Goal: Information Seeking & Learning: Find specific fact

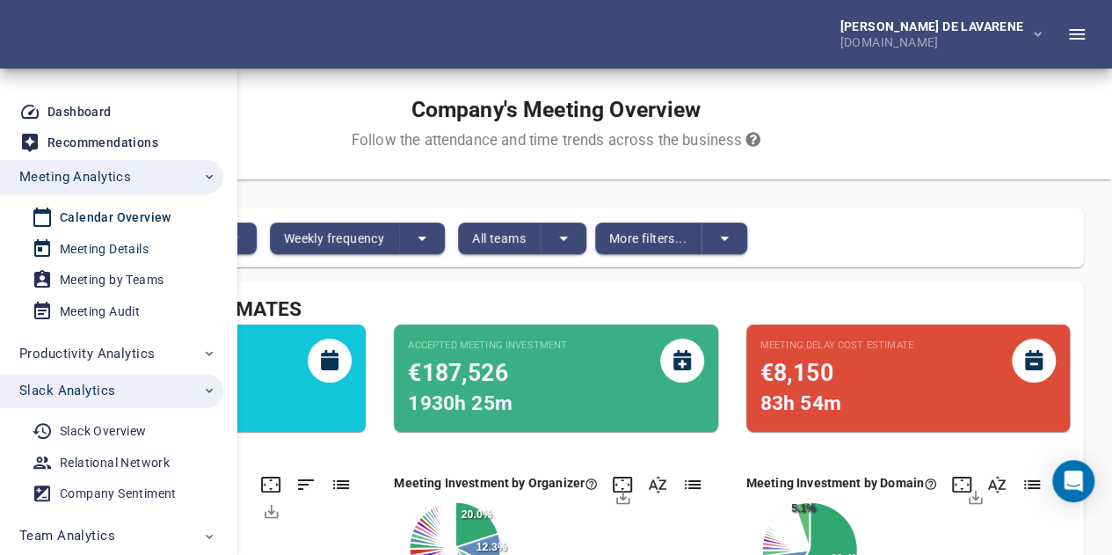
click at [120, 245] on div "Meeting Details" at bounding box center [104, 249] width 89 height 22
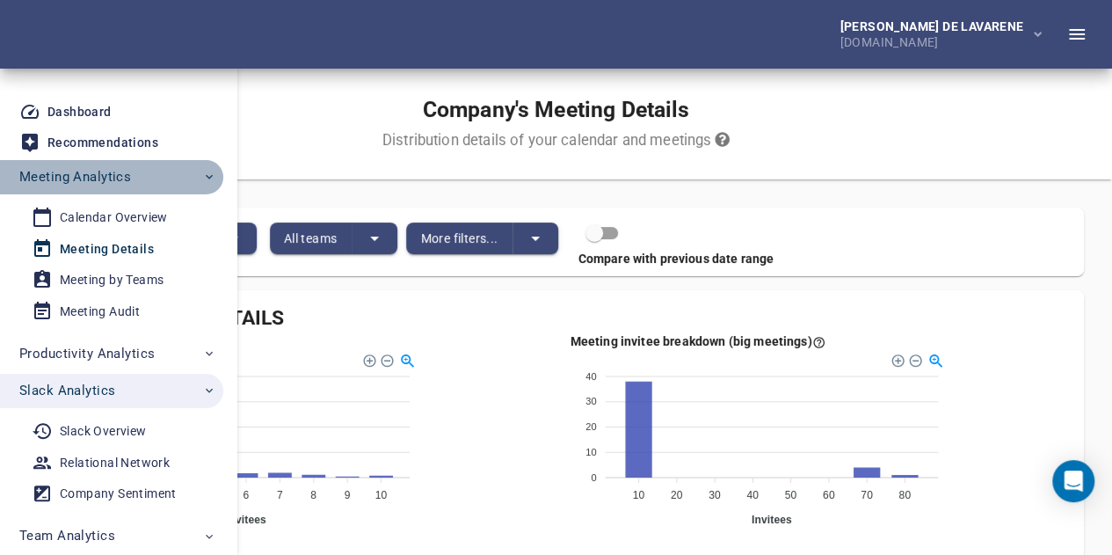
click at [89, 172] on span "Meeting Analytics" at bounding box center [75, 176] width 112 height 23
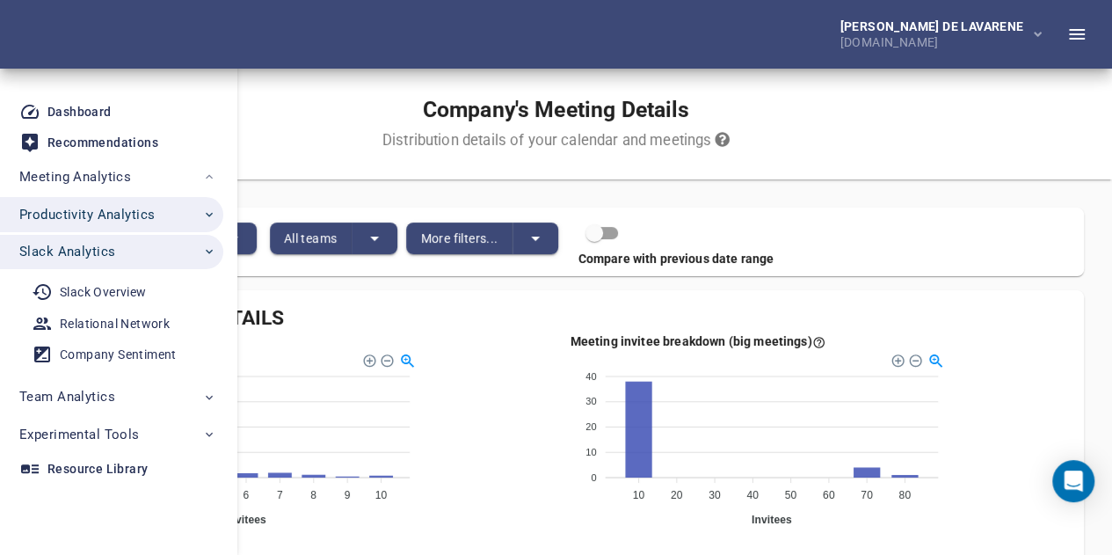
click at [91, 215] on span "Productivity Analytics" at bounding box center [86, 214] width 135 height 23
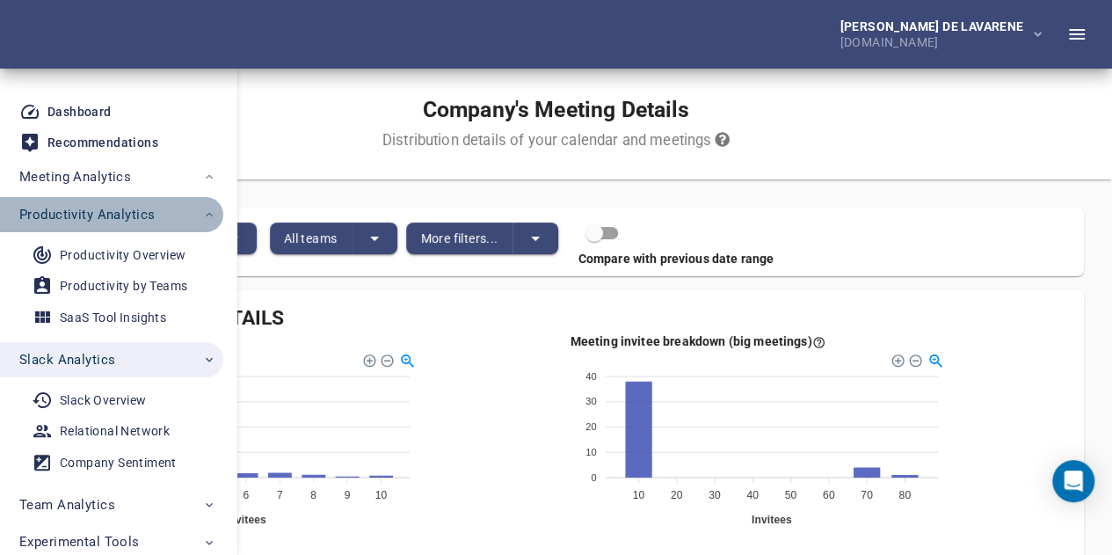
click at [102, 221] on span "Productivity Analytics" at bounding box center [86, 214] width 135 height 23
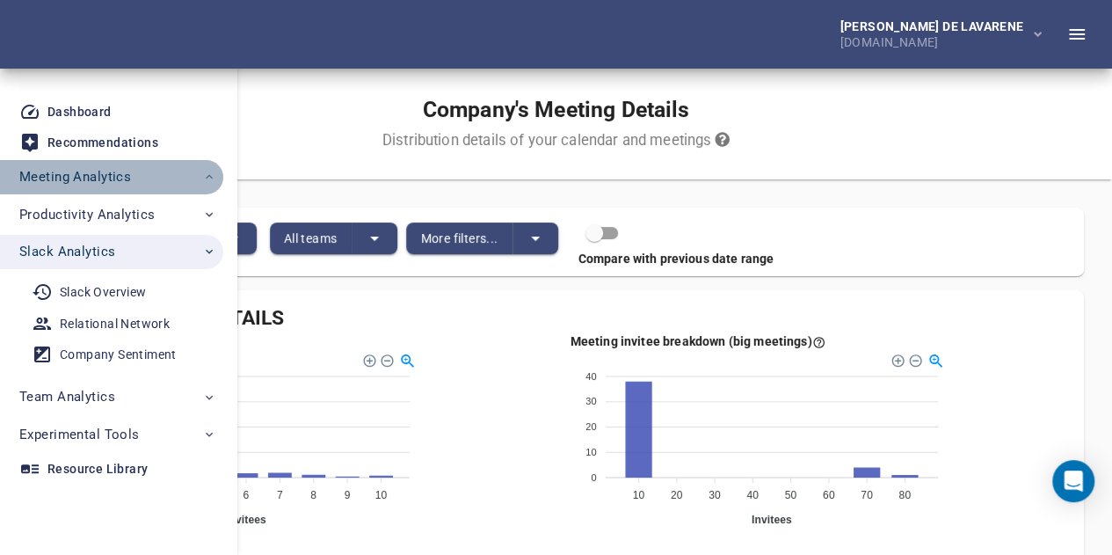
click at [106, 186] on span "Meeting Analytics" at bounding box center [75, 176] width 112 height 23
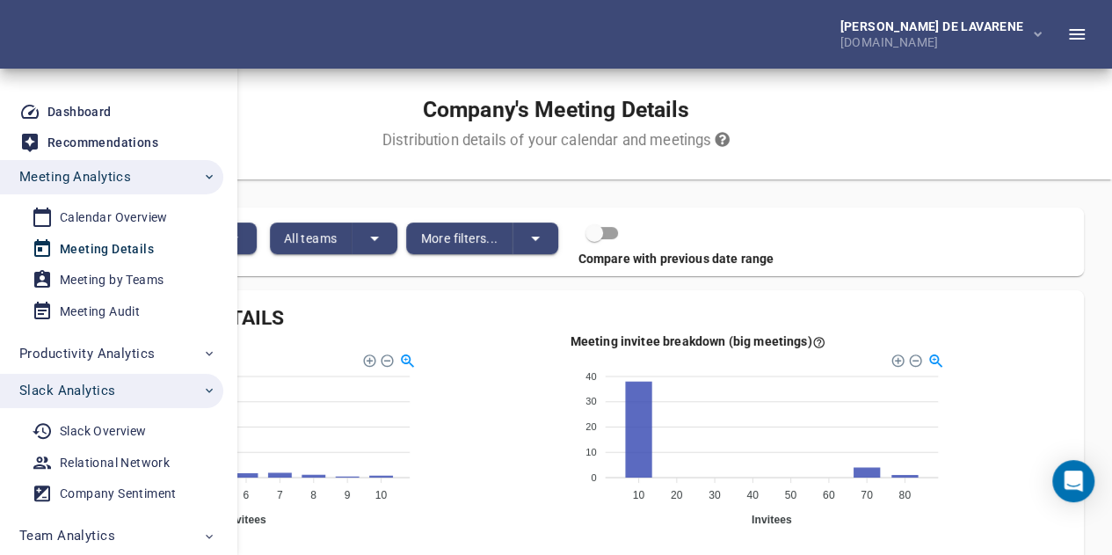
click at [113, 247] on div "Meeting Details" at bounding box center [107, 249] width 94 height 22
click at [127, 224] on div "Calendar Overview" at bounding box center [114, 218] width 108 height 22
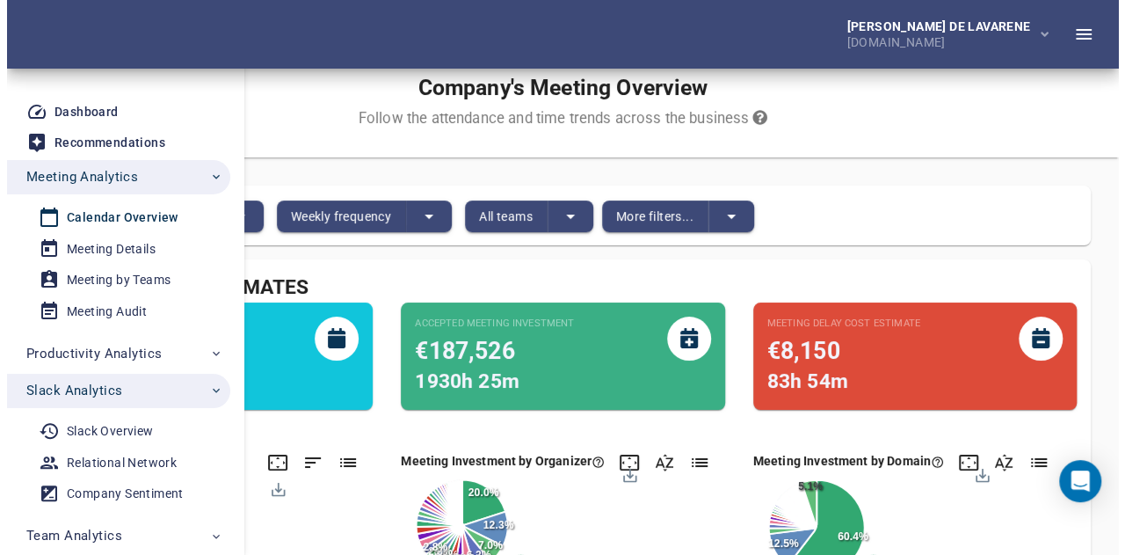
scroll to position [18, 0]
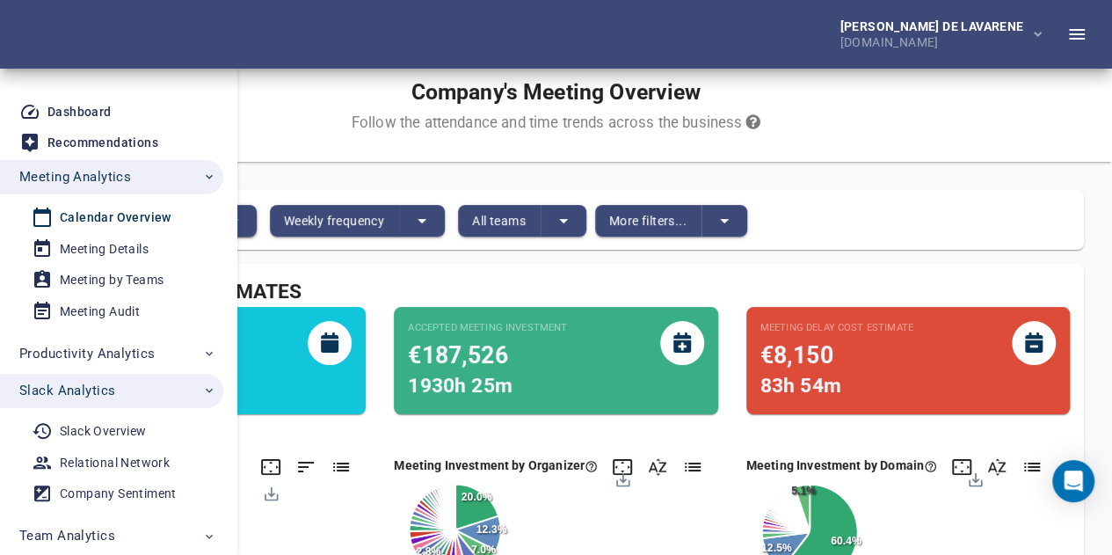
click at [244, 222] on icon "split button" at bounding box center [233, 220] width 21 height 21
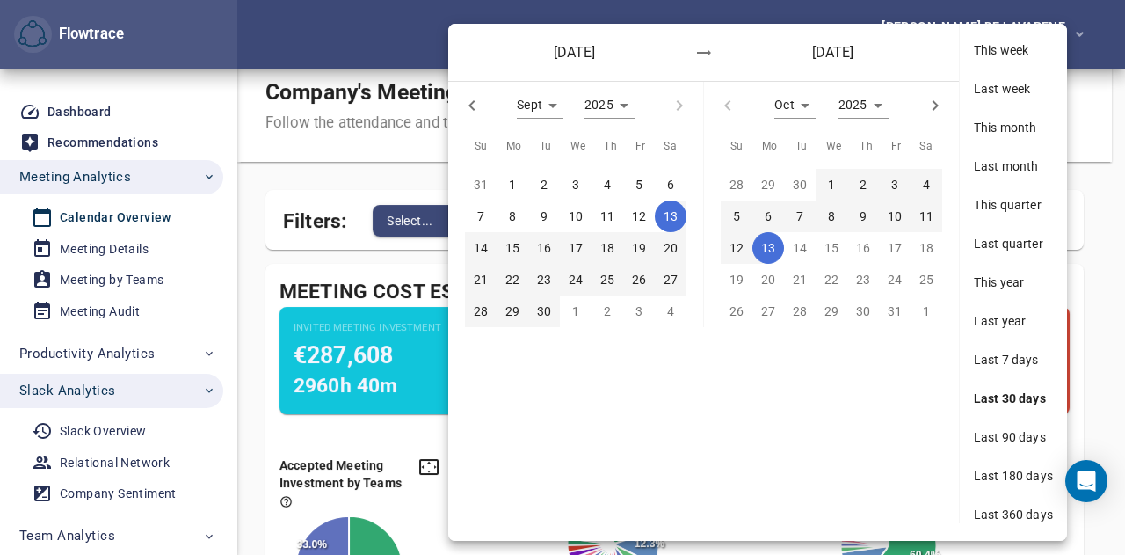
click at [512, 275] on p "22" at bounding box center [513, 279] width 14 height 19
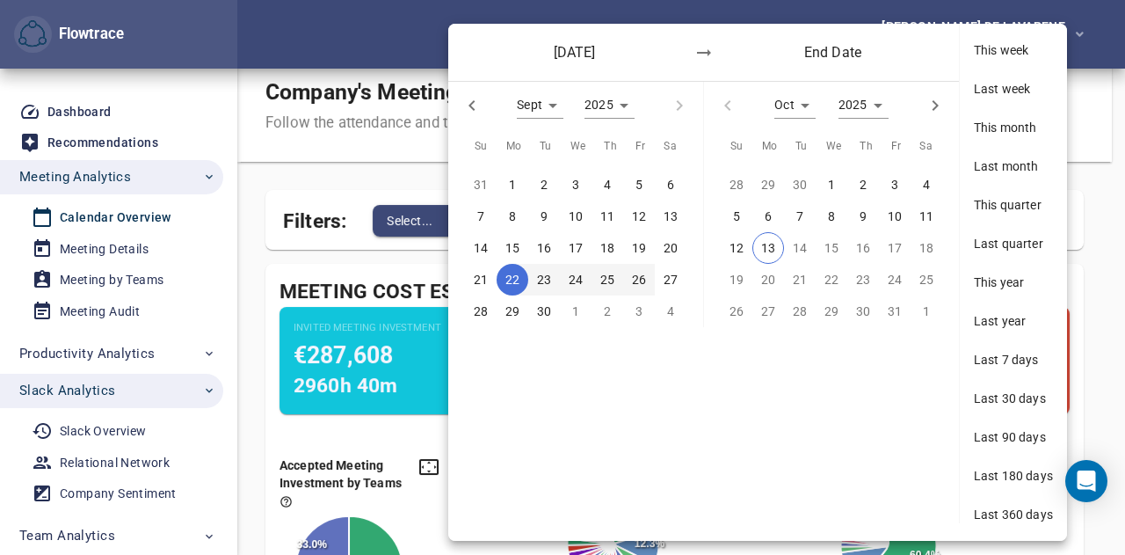
click at [644, 279] on p "26" at bounding box center [639, 279] width 14 height 19
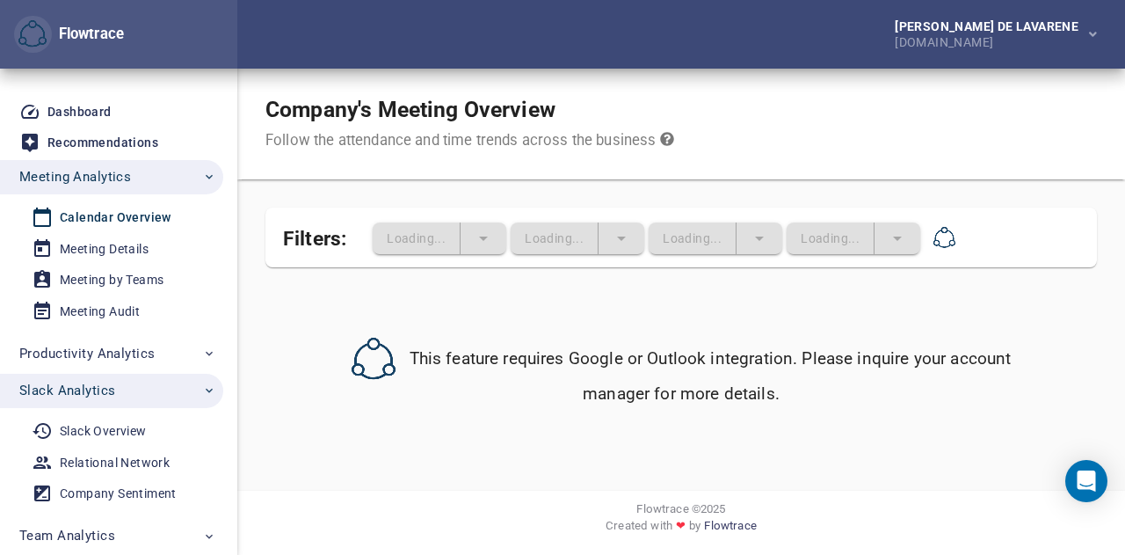
scroll to position [0, 0]
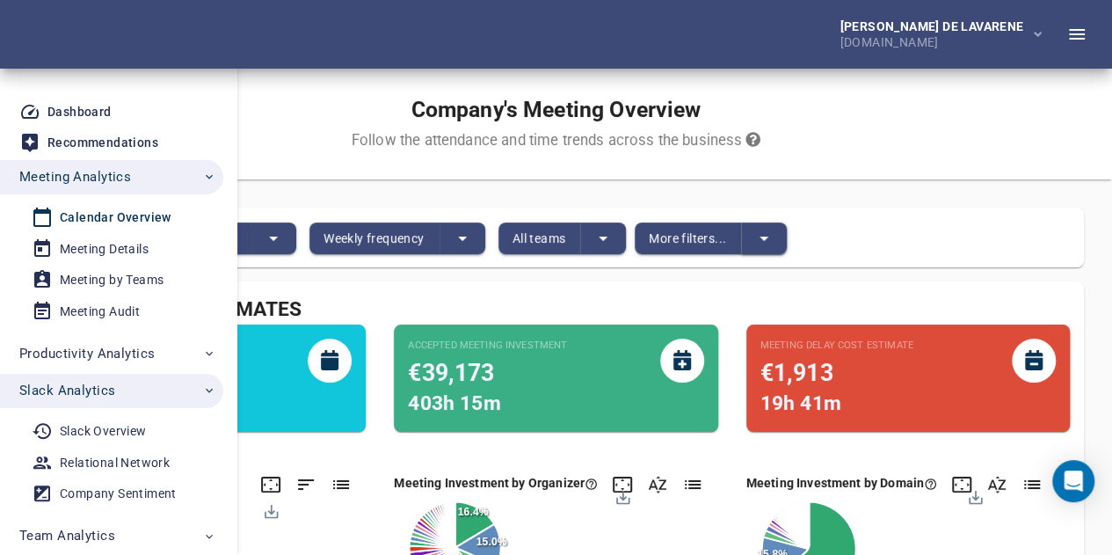
click at [775, 249] on icon "split button" at bounding box center [763, 238] width 21 height 21
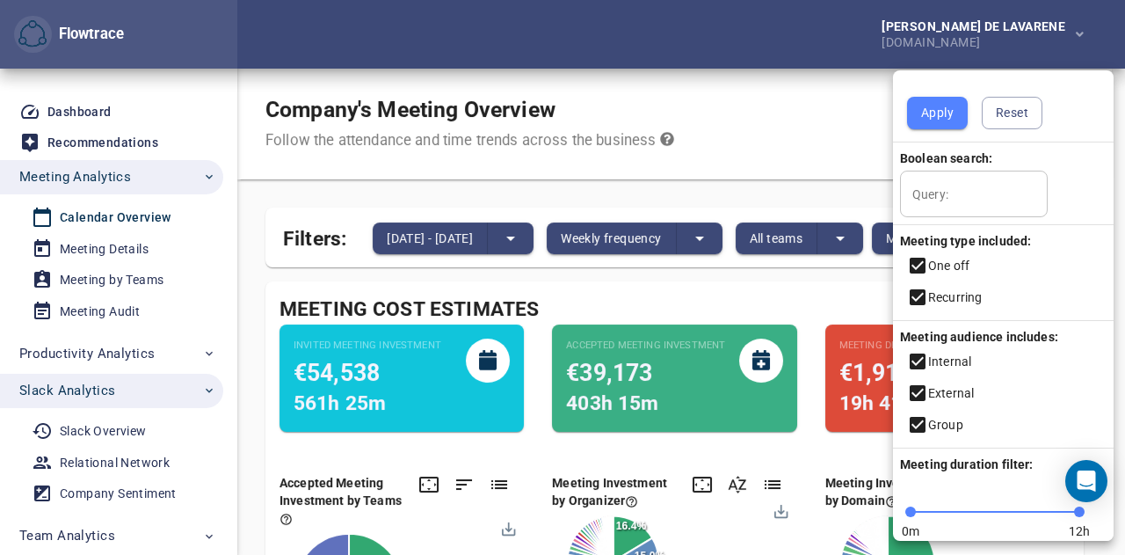
click at [978, 197] on input "Query:" at bounding box center [974, 194] width 148 height 47
paste input "**********"
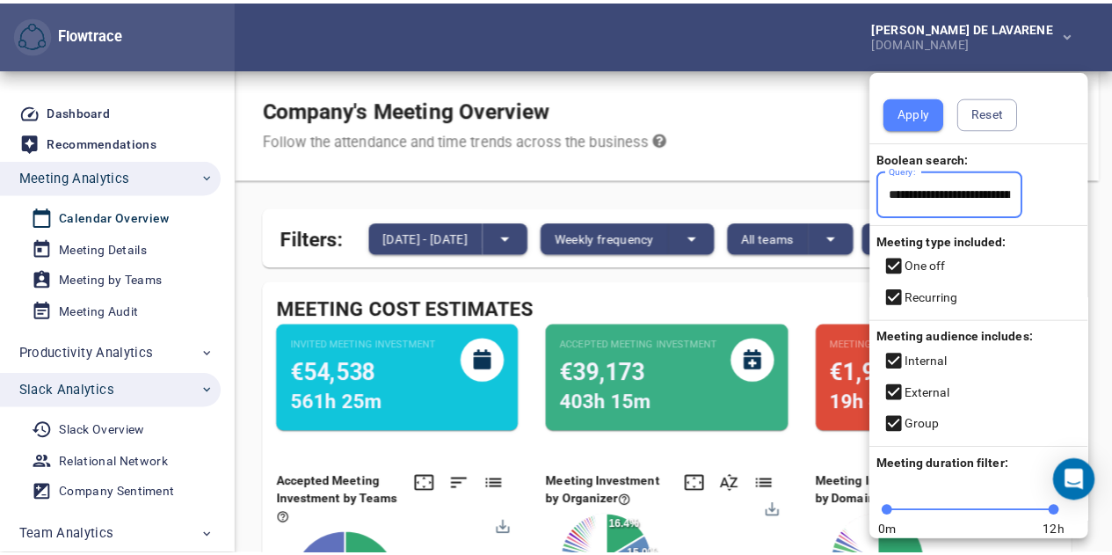
scroll to position [0, 88]
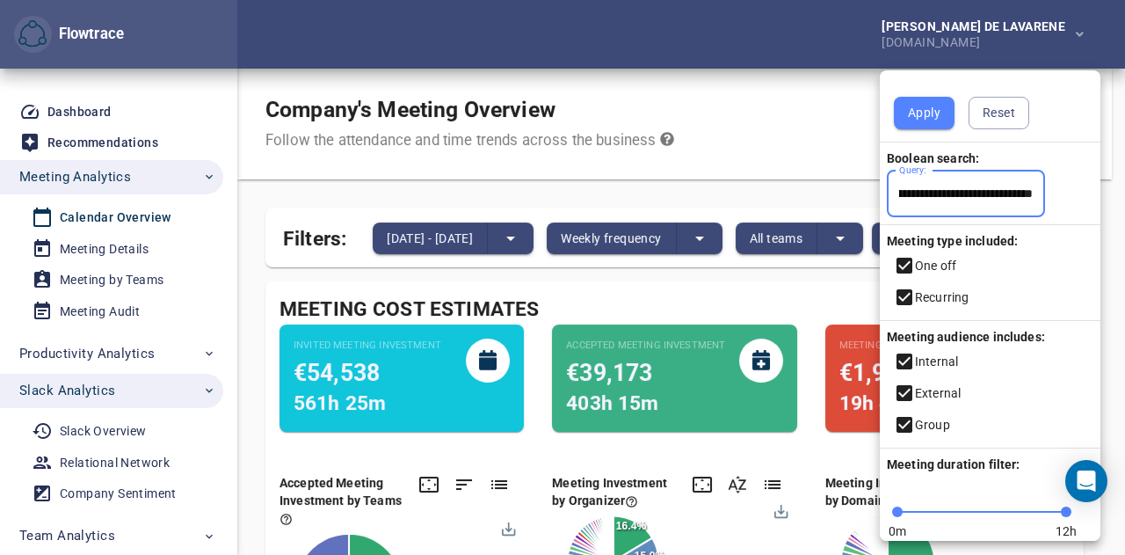
type input "**********"
click at [926, 115] on span "Apply" at bounding box center [924, 113] width 33 height 22
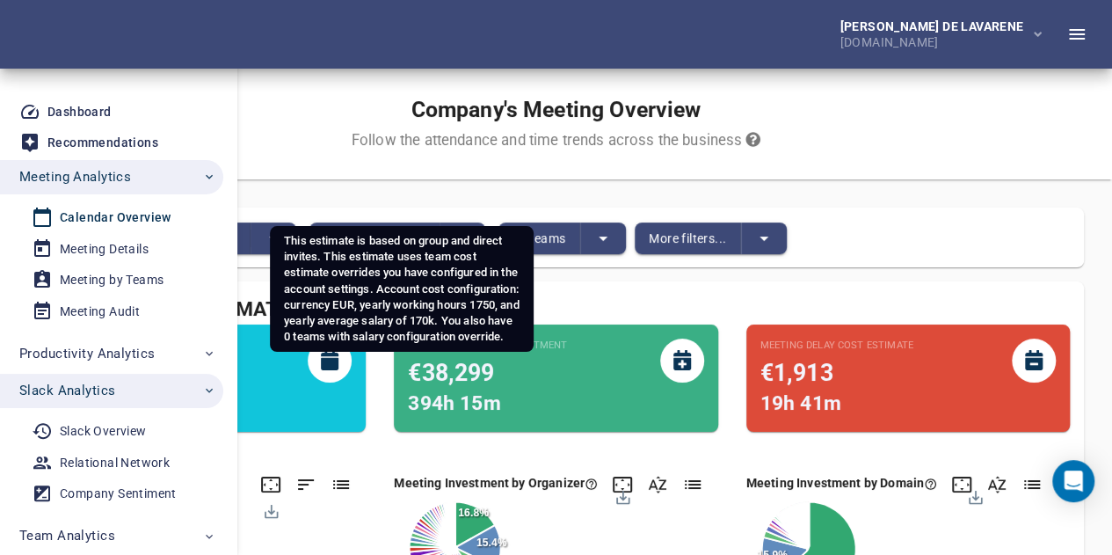
drag, startPoint x: 388, startPoint y: 416, endPoint x: 311, endPoint y: 418, distance: 76.5
click at [204, 389] on div "€52,643" at bounding box center [130, 372] width 148 height 33
copy span "52,643"
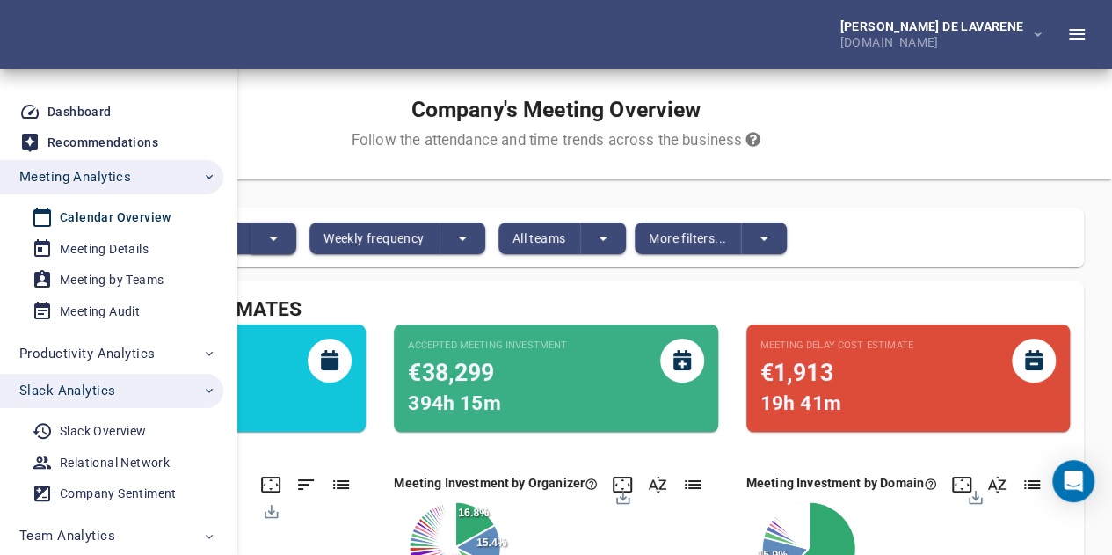
click at [296, 244] on button "split button" at bounding box center [274, 238] width 46 height 32
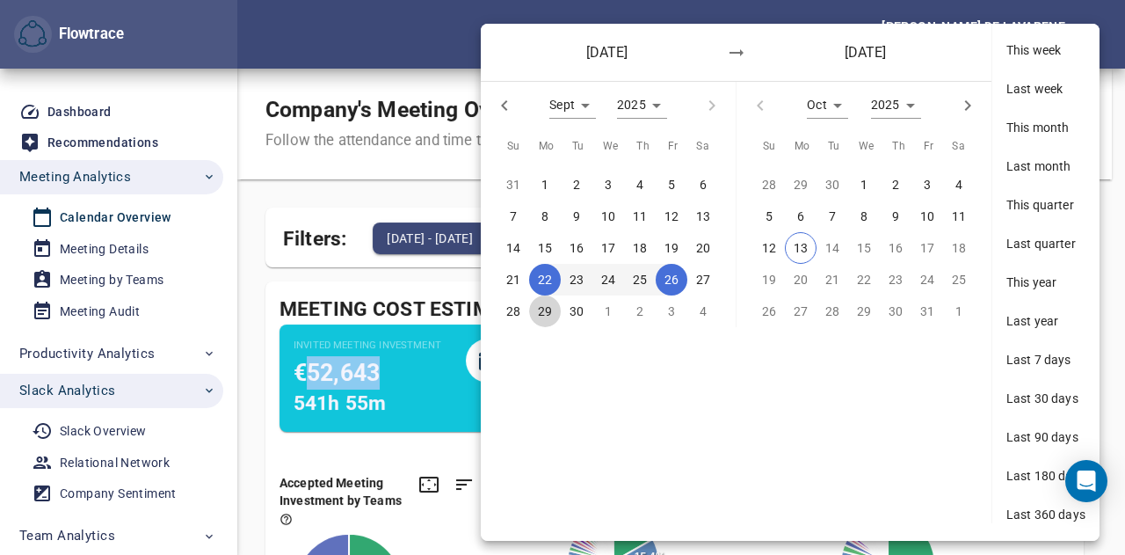
click at [550, 312] on p "29" at bounding box center [545, 311] width 14 height 19
click at [922, 191] on span "3" at bounding box center [928, 184] width 32 height 19
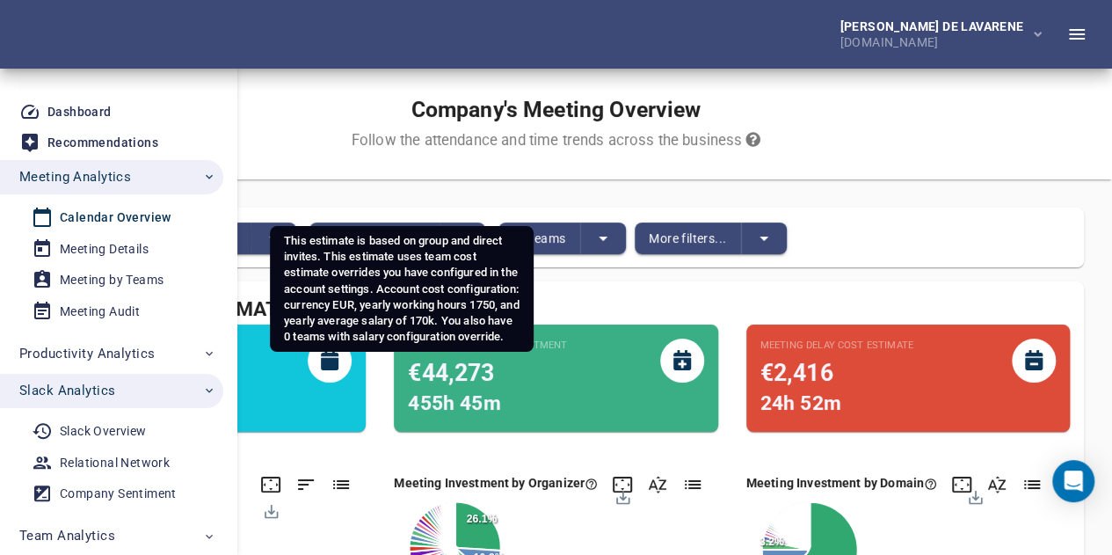
drag, startPoint x: 376, startPoint y: 419, endPoint x: 309, endPoint y: 418, distance: 66.8
click at [142, 386] on span "€60,123" at bounding box center [99, 372] width 86 height 27
copy span "60,123"
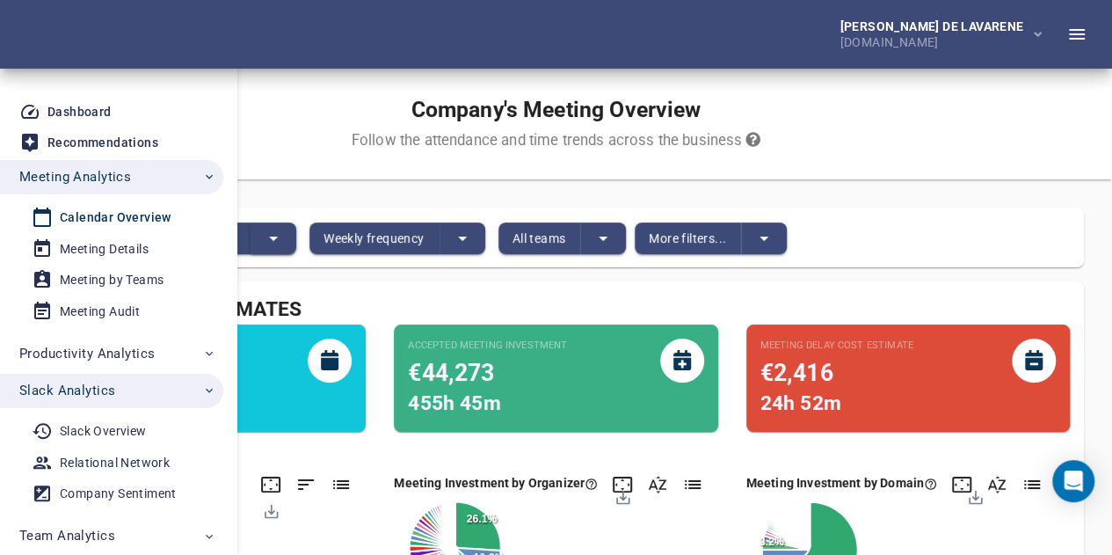
click at [284, 242] on icon "split button" at bounding box center [273, 238] width 21 height 21
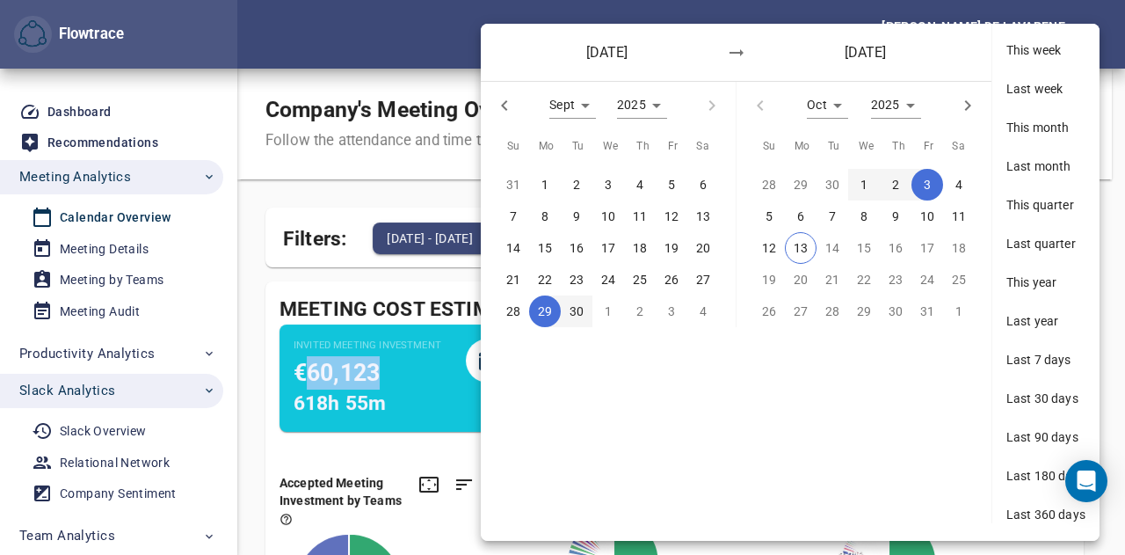
click at [805, 214] on span "6" at bounding box center [801, 216] width 32 height 19
click at [931, 208] on p "10" at bounding box center [927, 216] width 14 height 19
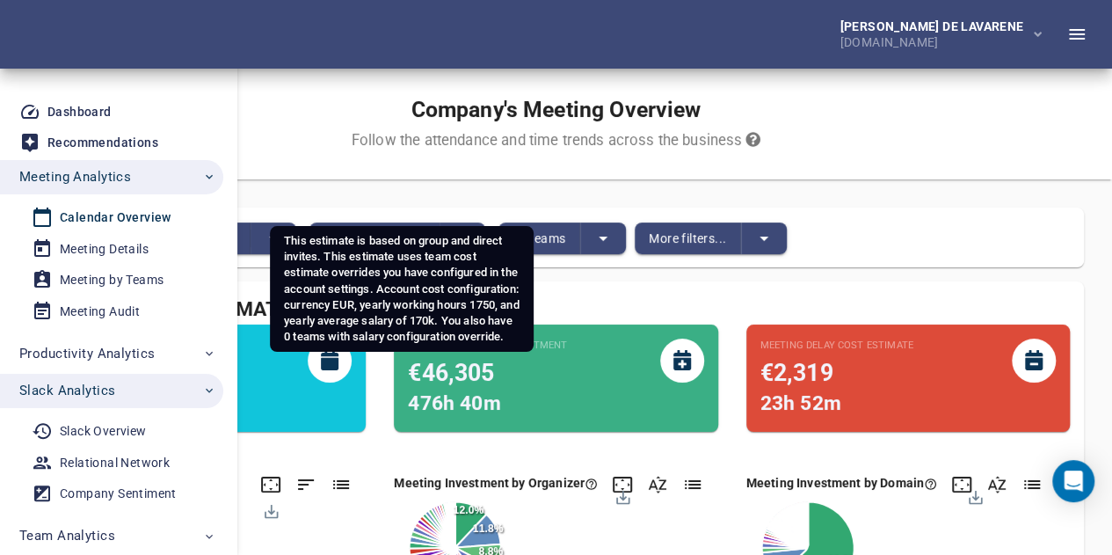
drag, startPoint x: 378, startPoint y: 416, endPoint x: 306, endPoint y: 416, distance: 72.1
click at [142, 386] on span "€62,884" at bounding box center [99, 372] width 86 height 27
copy span "62,884"
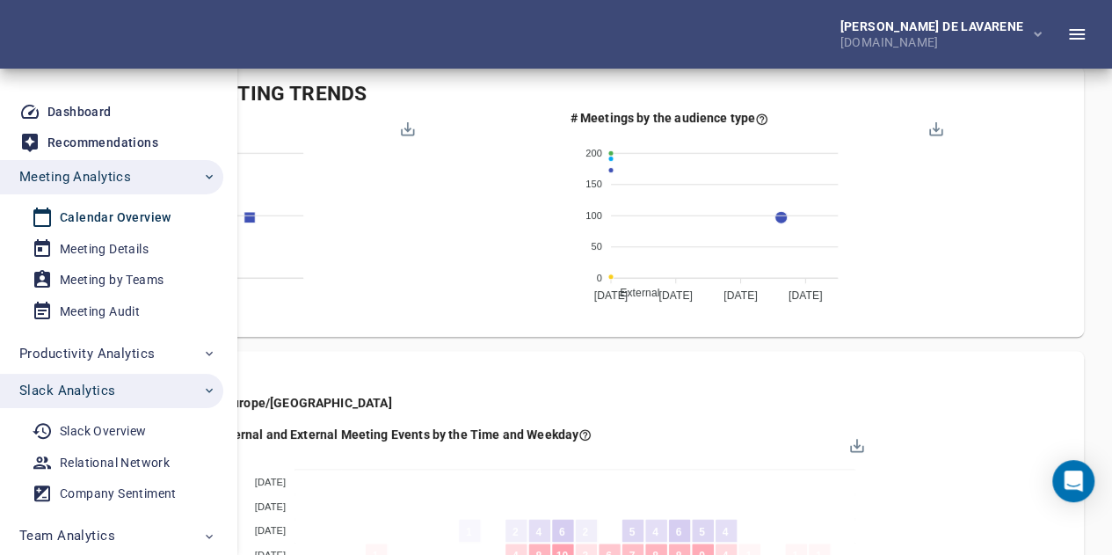
scroll to position [598, 0]
